Goal: Task Accomplishment & Management: Manage account settings

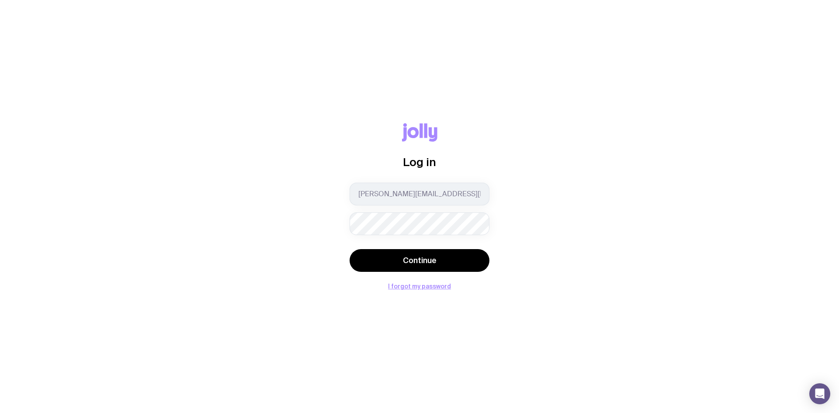
click at [401, 235] on form "[PERSON_NAME][EMAIL_ADDRESS][DOMAIN_NAME] Continue" at bounding box center [420, 228] width 140 height 91
click at [412, 287] on button "I forgot my password" at bounding box center [419, 286] width 63 height 7
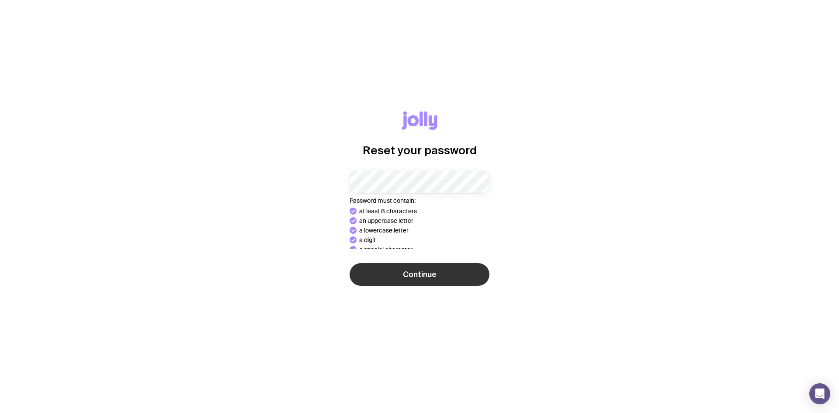
click at [445, 278] on button "Continue" at bounding box center [420, 274] width 140 height 23
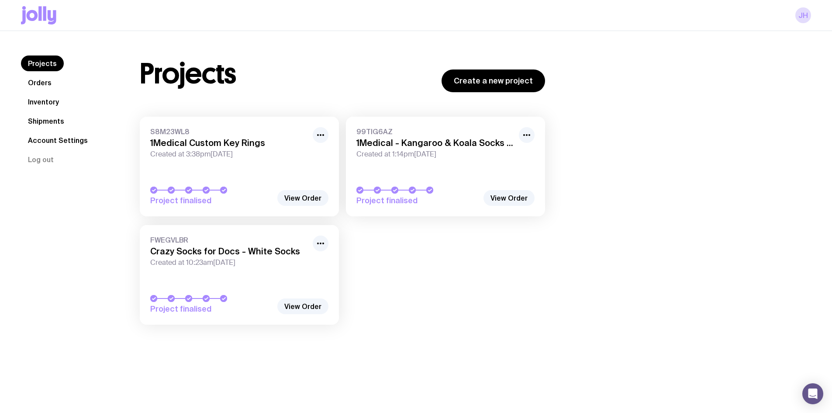
click at [217, 151] on span "Created at 3:38pm[DATE]" at bounding box center [228, 154] width 157 height 9
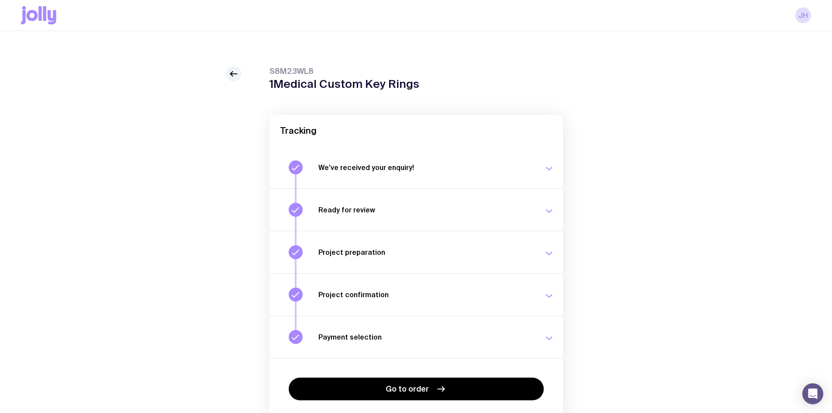
click at [678, 156] on div "S8M23WL8 1Medical Custom Key Rings Tracking We’ve received your enquiry! Our te…" at bounding box center [416, 260] width 790 height 388
click at [542, 297] on div "Project confirmation Your project details have been confirmed. [DATE] 5:16pm" at bounding box center [436, 294] width 236 height 14
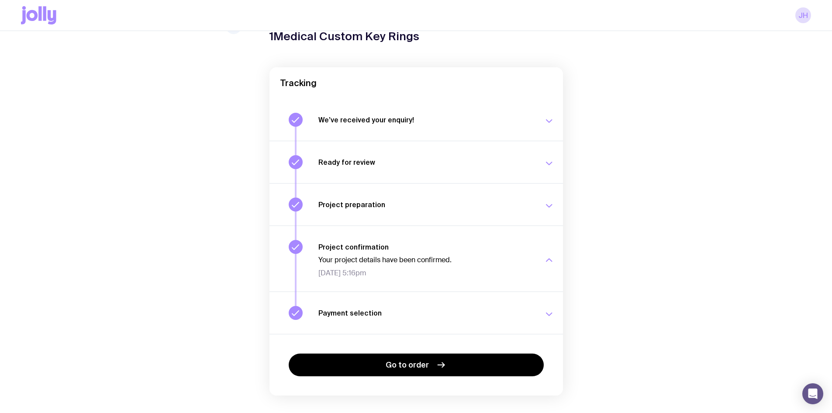
scroll to position [65, 0]
